Goal: Information Seeking & Learning: Check status

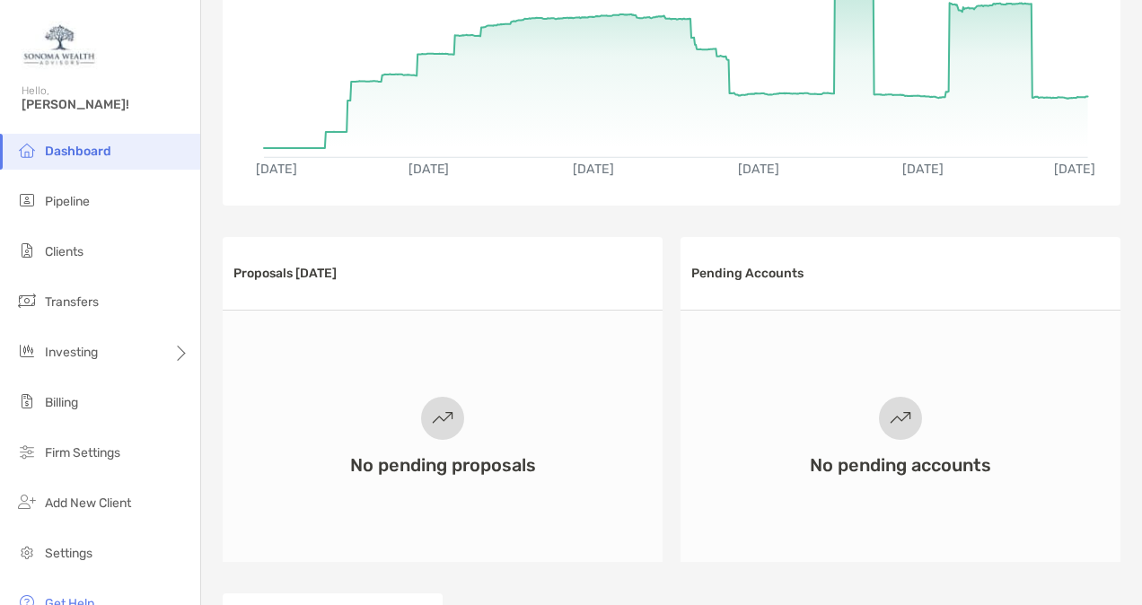
scroll to position [190, 0]
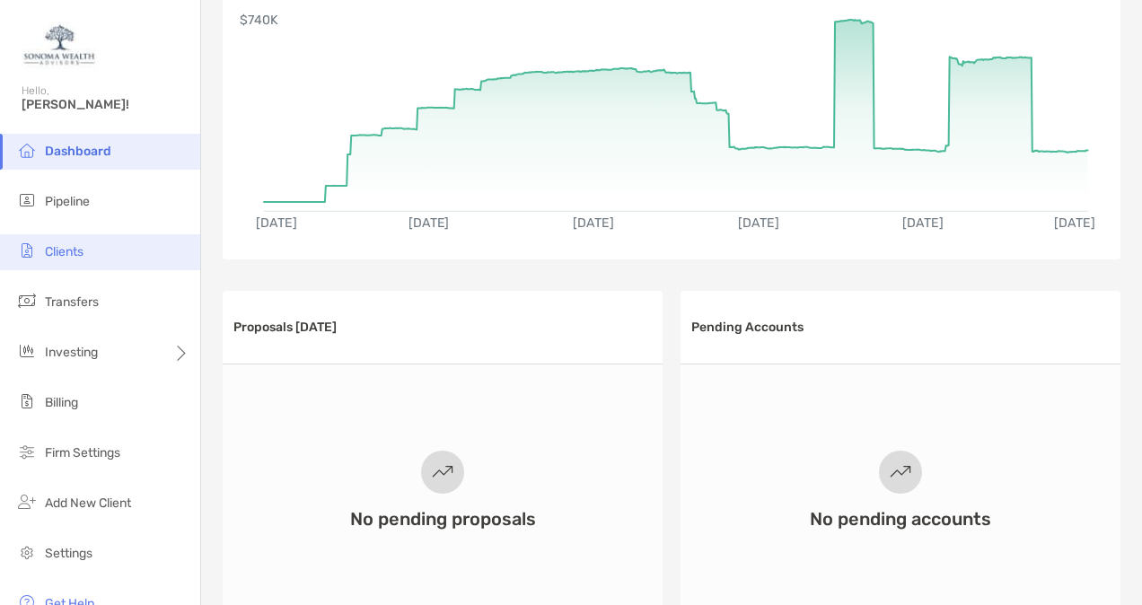
click at [58, 256] on span "Clients" at bounding box center [64, 251] width 39 height 15
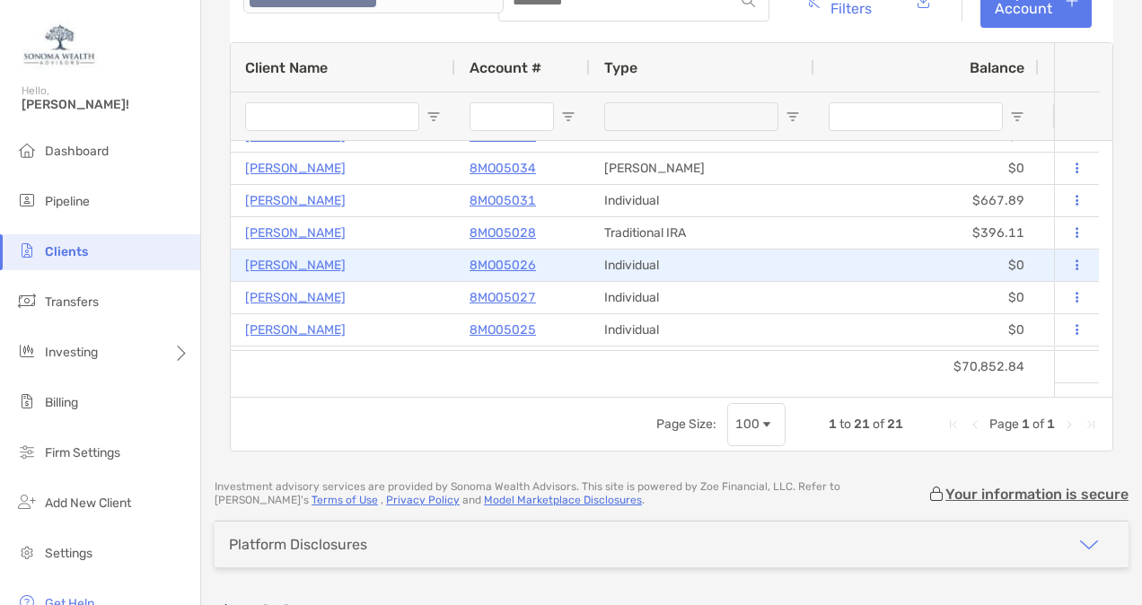
scroll to position [225, 0]
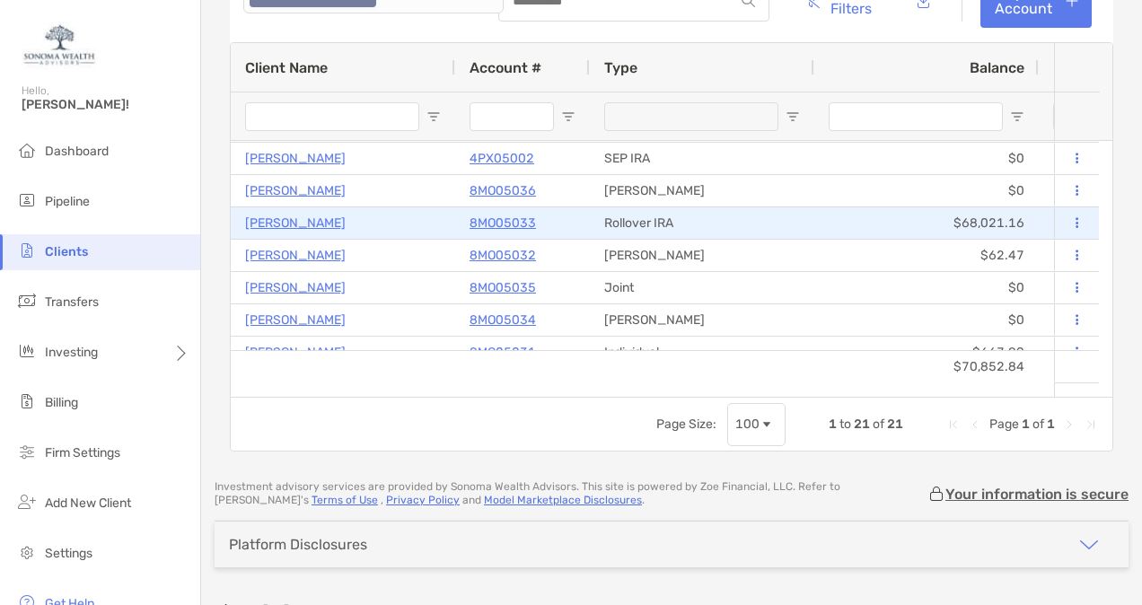
click at [302, 220] on p "[PERSON_NAME]" at bounding box center [295, 223] width 101 height 22
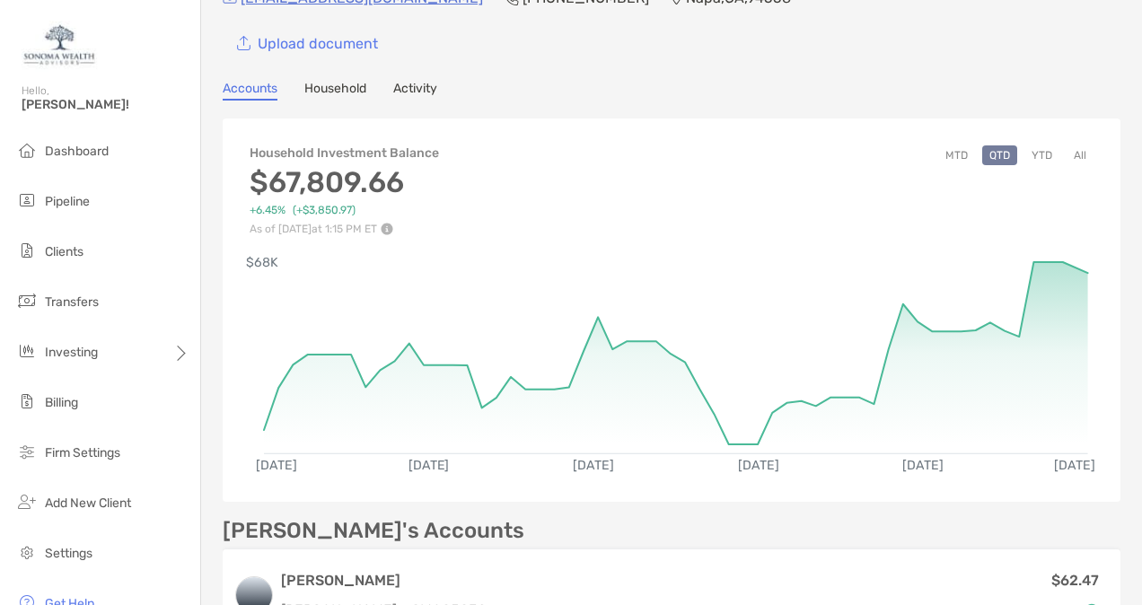
click at [1026, 156] on button "YTD" at bounding box center [1042, 155] width 35 height 20
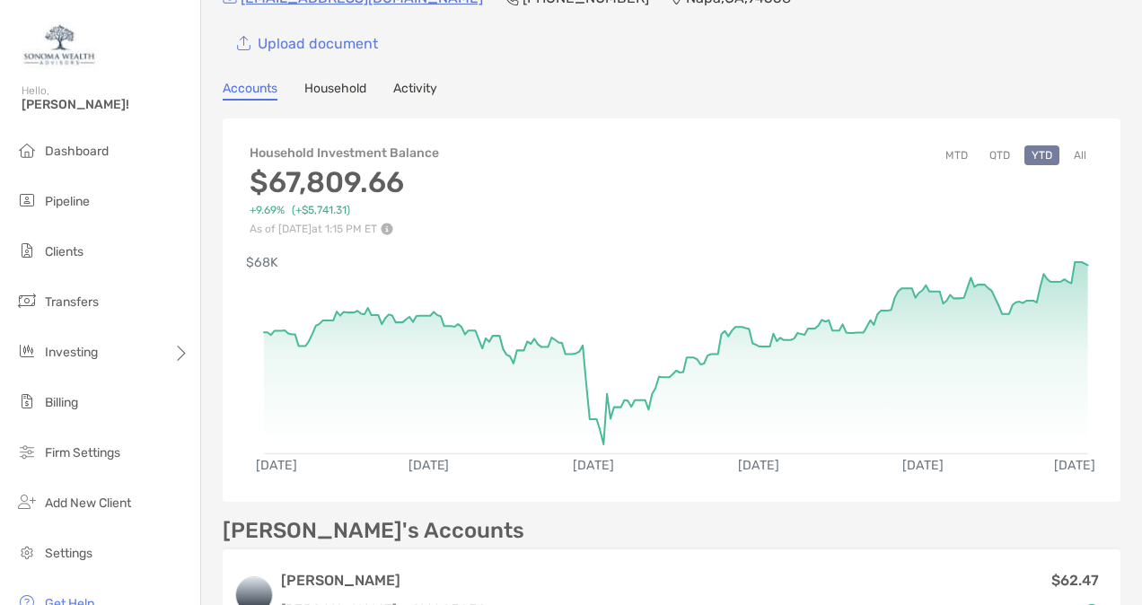
click at [984, 154] on button "QTD" at bounding box center [999, 155] width 35 height 20
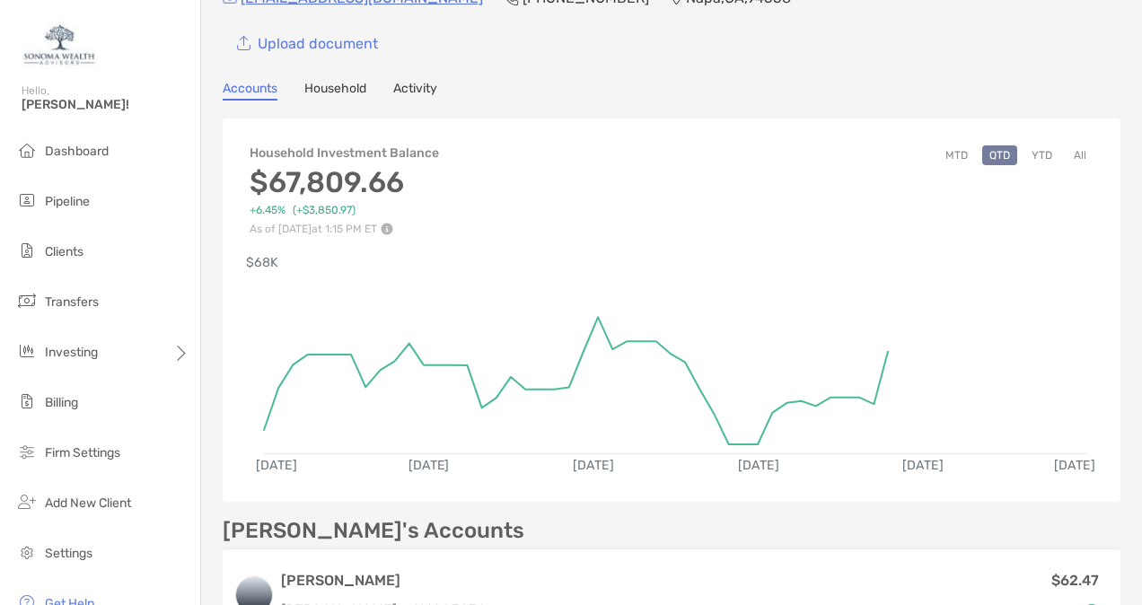
click at [941, 157] on button "MTD" at bounding box center [956, 155] width 37 height 20
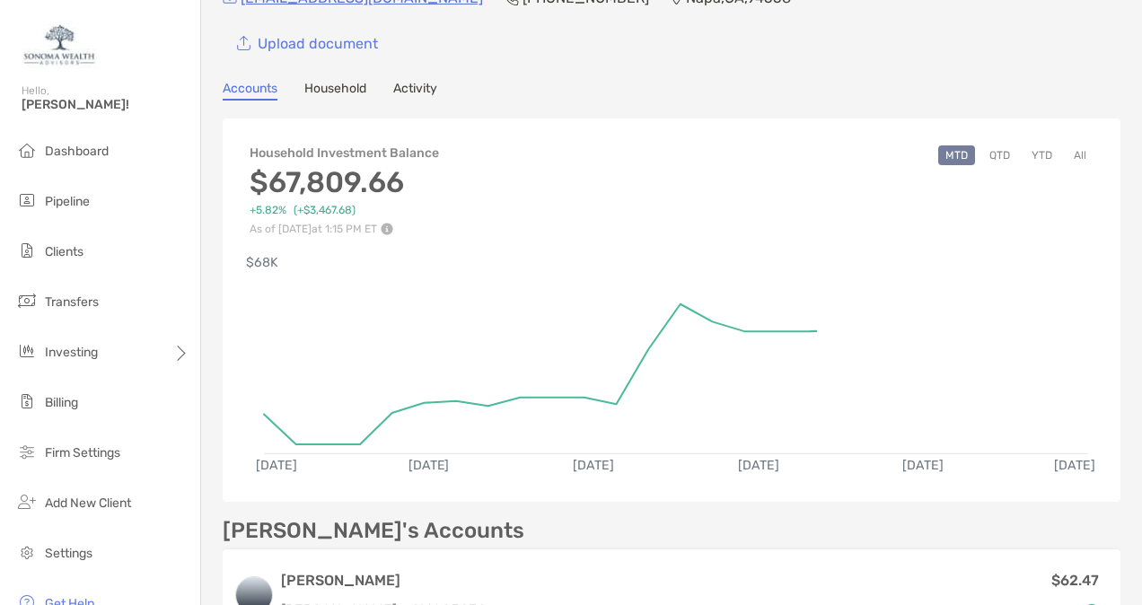
click at [1075, 153] on button "All" at bounding box center [1080, 155] width 27 height 20
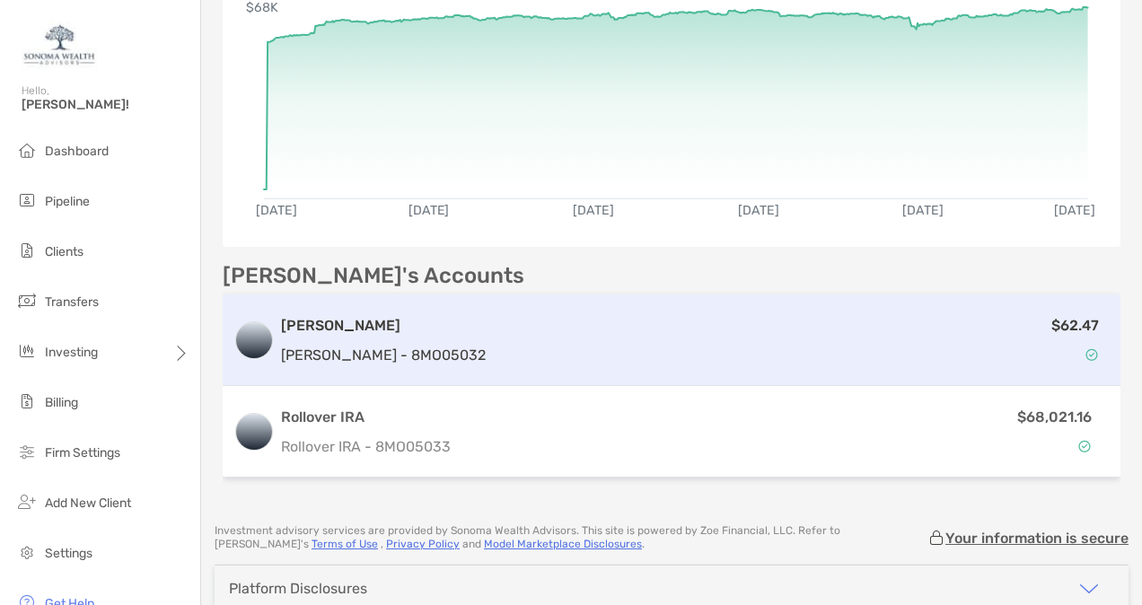
click at [319, 321] on h3 "[PERSON_NAME]" at bounding box center [383, 326] width 205 height 22
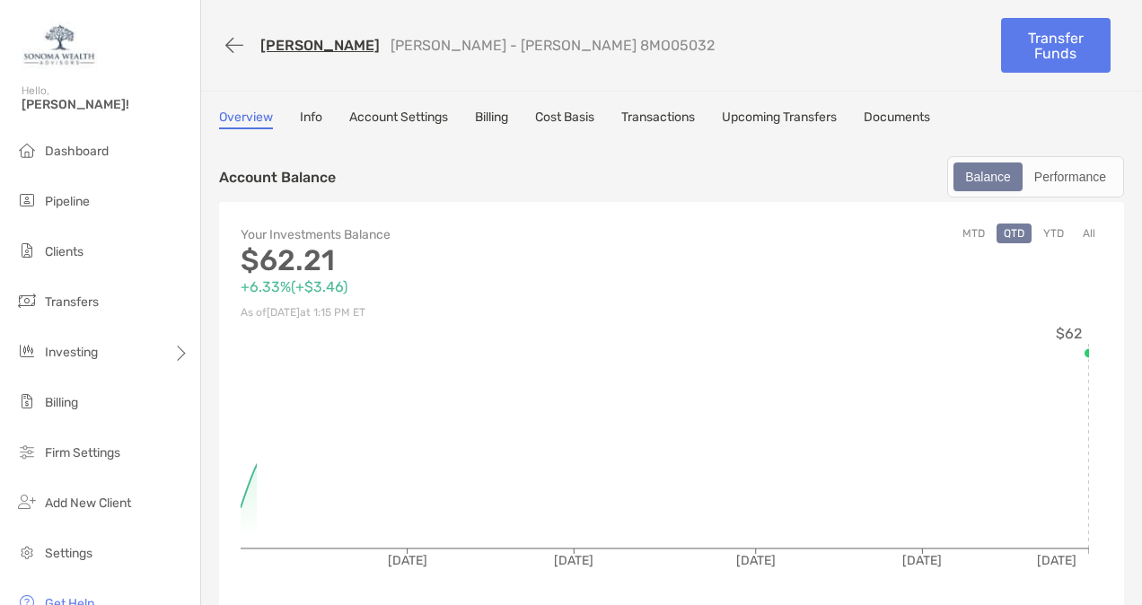
click at [663, 117] on link "Transactions" at bounding box center [658, 120] width 74 height 20
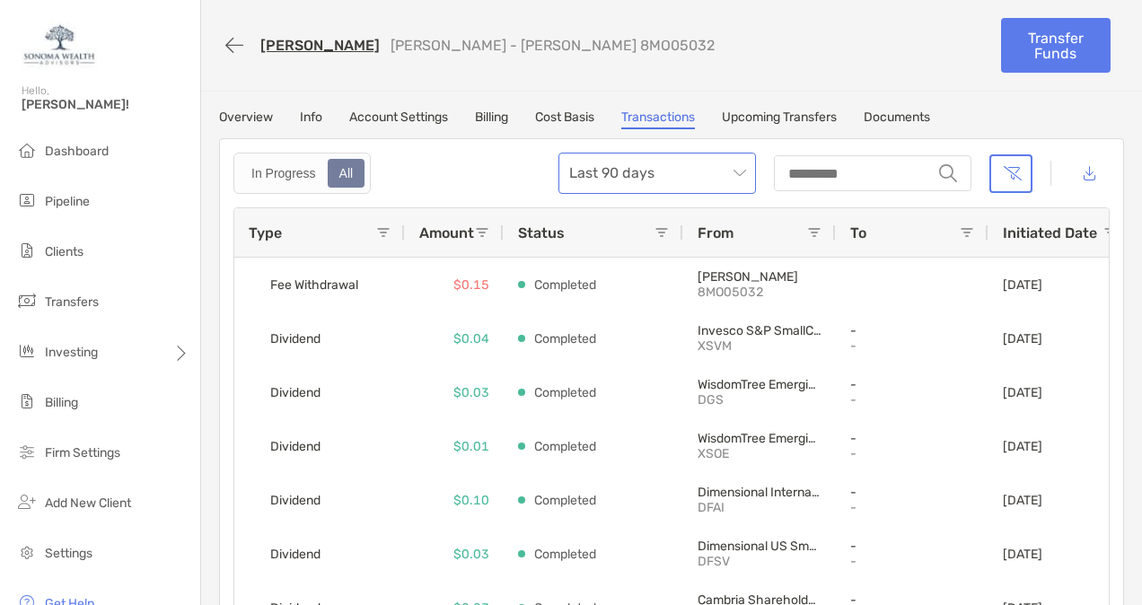
click at [648, 176] on span "Last 90 days" at bounding box center [657, 174] width 176 height 40
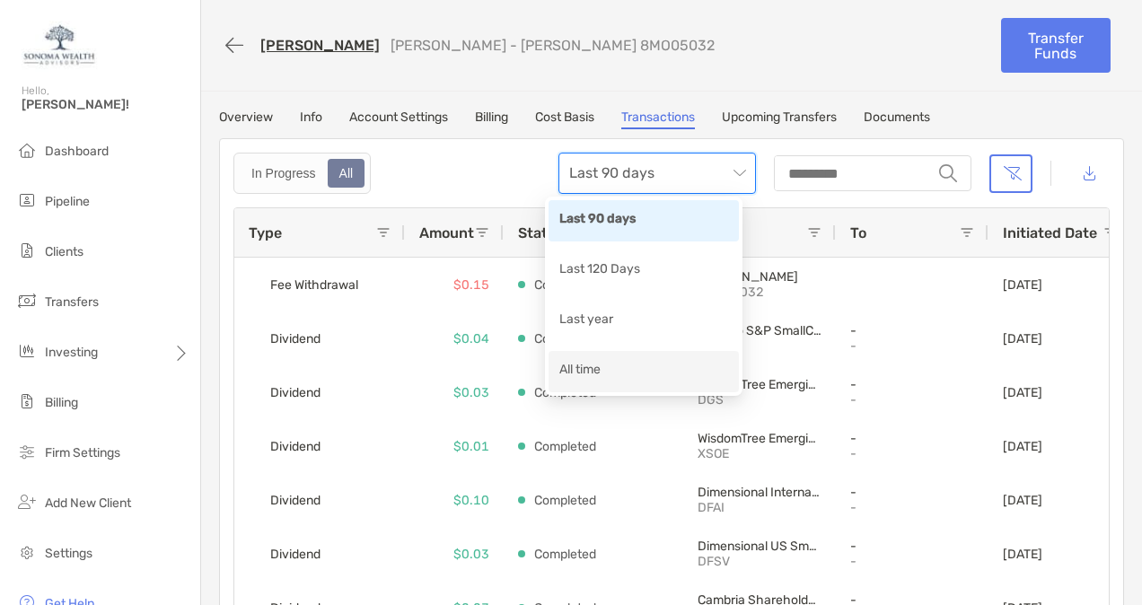
click at [602, 372] on div "All time" at bounding box center [643, 371] width 169 height 22
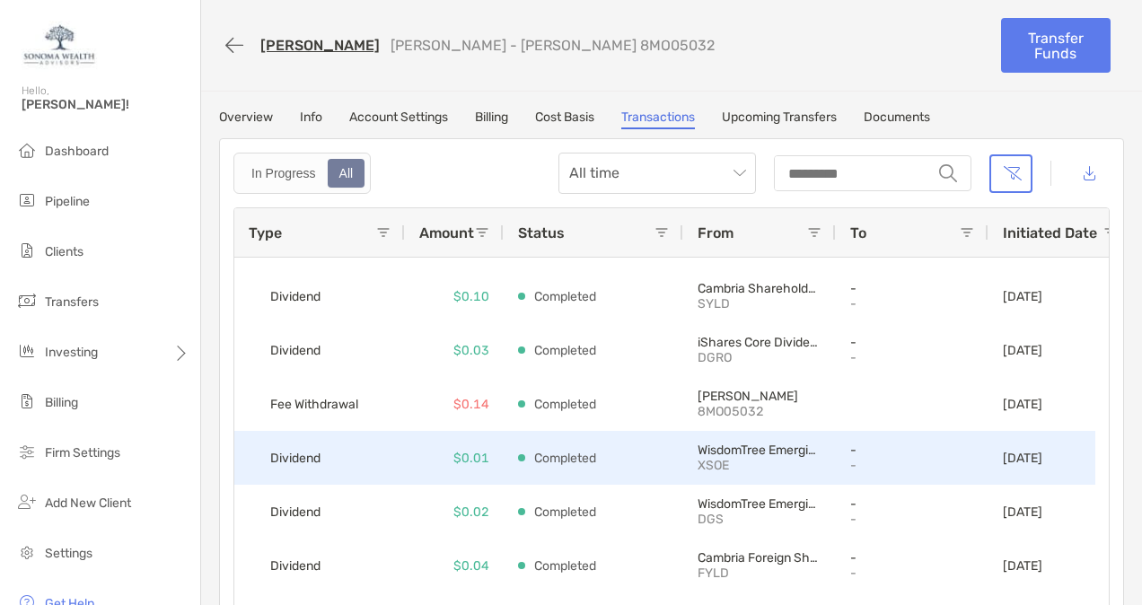
scroll to position [839, 0]
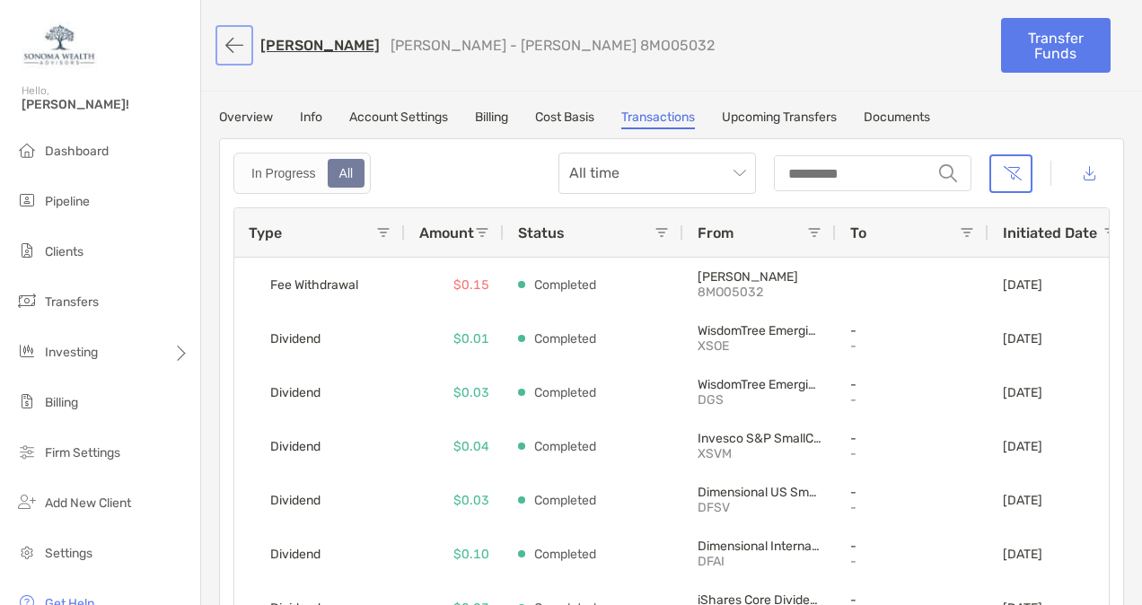
click at [228, 40] on button "button" at bounding box center [234, 45] width 31 height 33
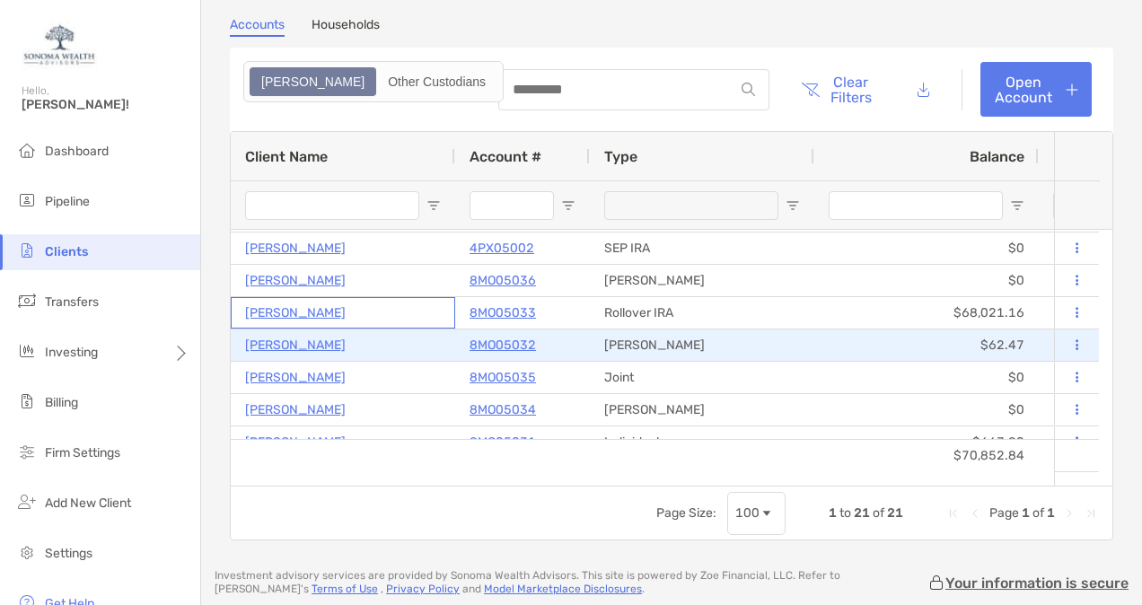
drag, startPoint x: 387, startPoint y: 323, endPoint x: 591, endPoint y: 250, distance: 216.7
